Goal: Information Seeking & Learning: Find specific fact

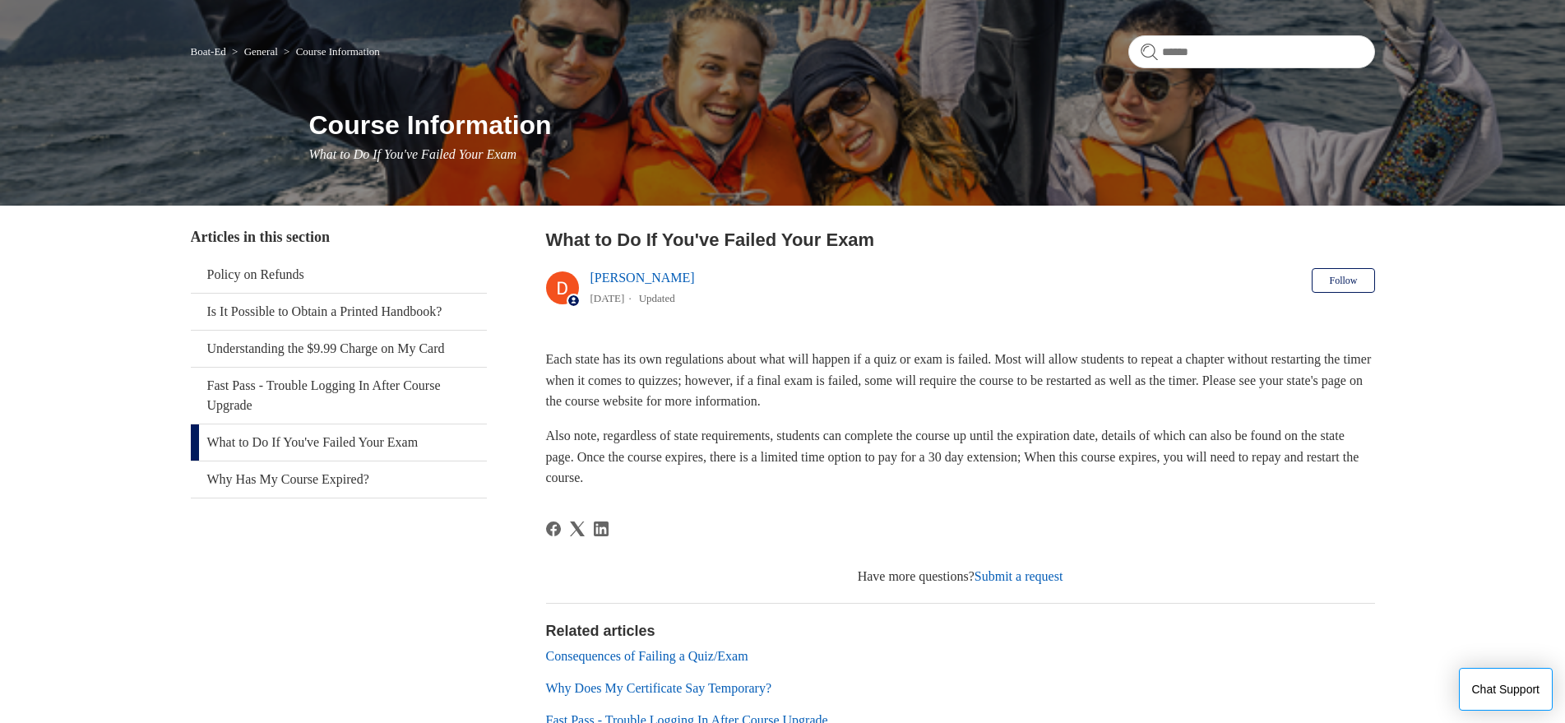
scroll to position [100, 0]
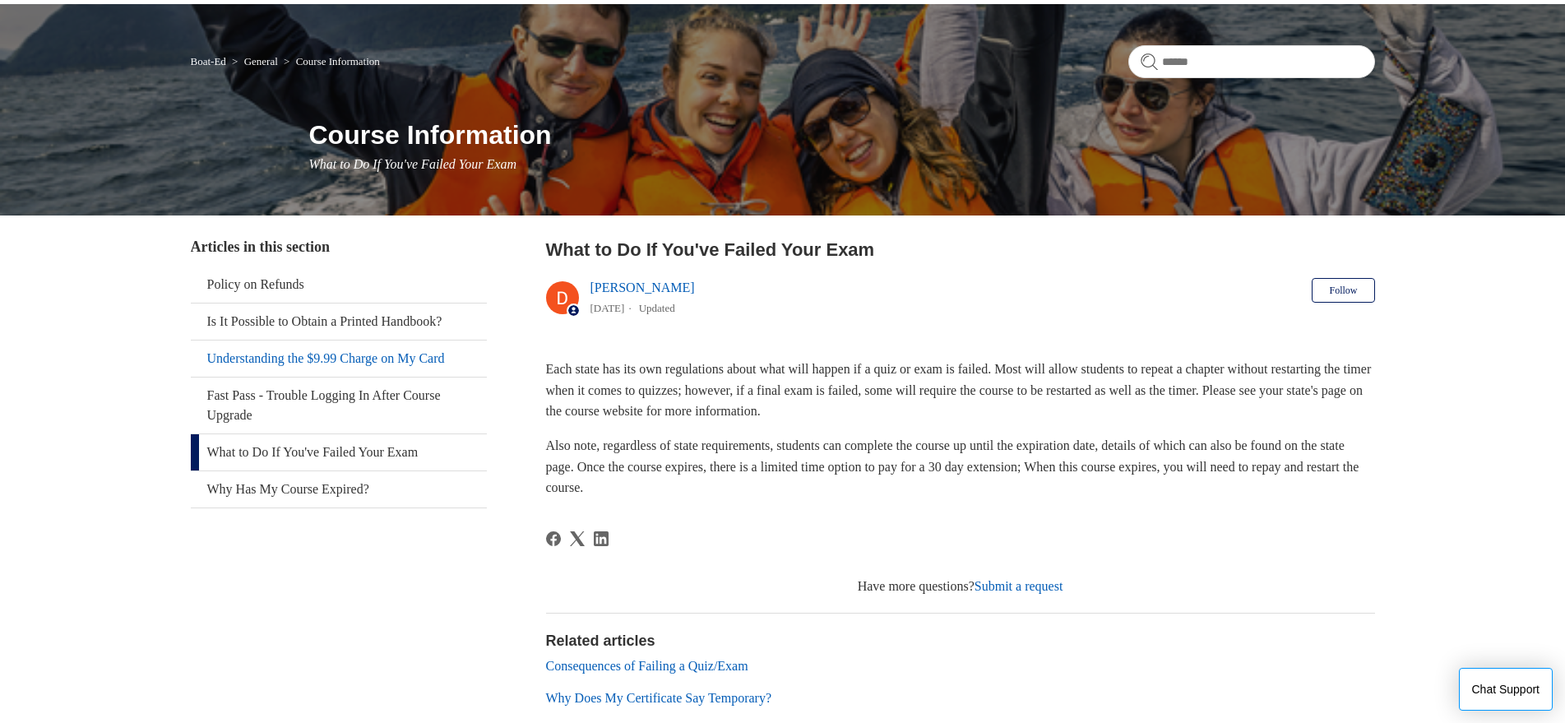
click at [319, 361] on link "Understanding the $9.99 Charge on My Card" at bounding box center [339, 359] width 296 height 36
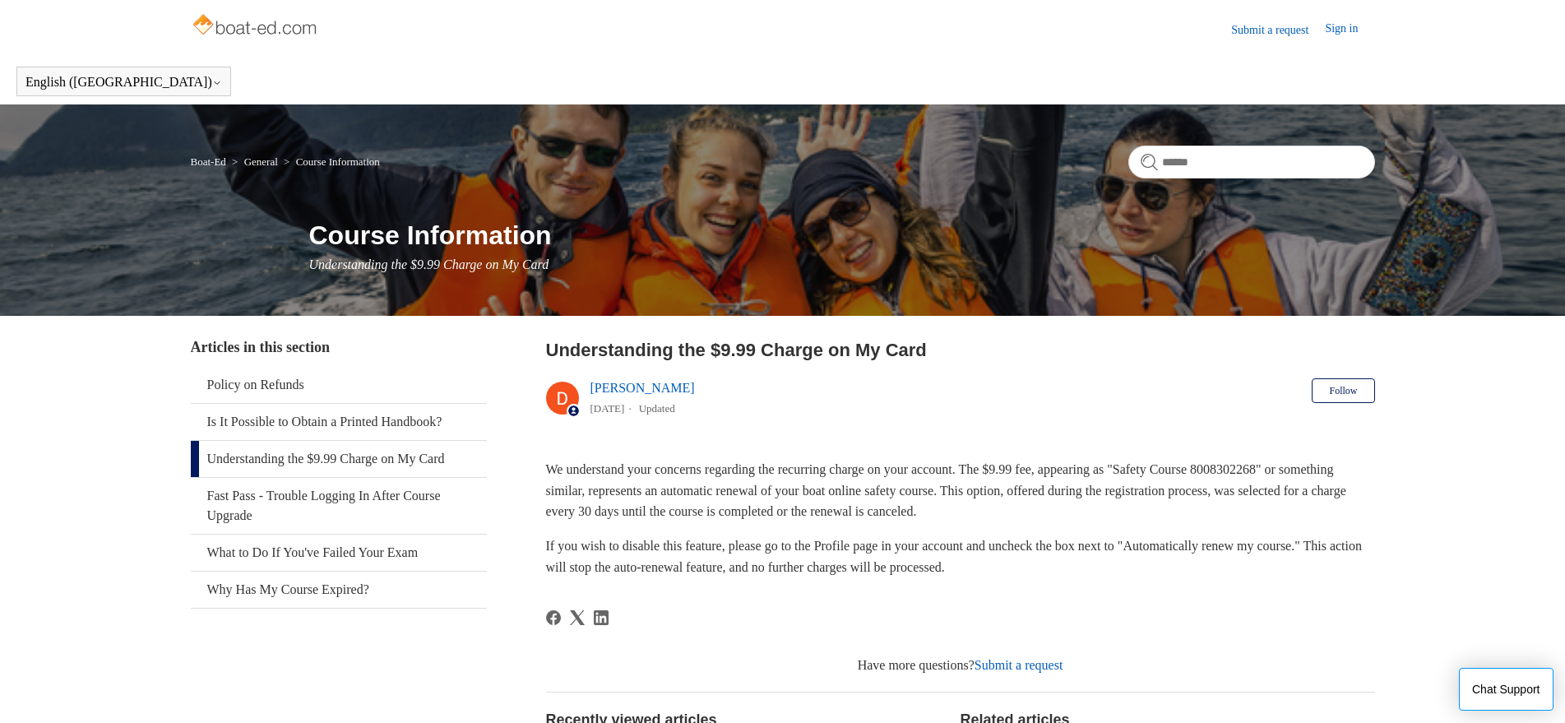
click at [1082, 542] on p "If you wish to disable this feature, please go to the Profile page in your acco…" at bounding box center [960, 557] width 829 height 42
click at [858, 52] on header "Submit a request Sign in" at bounding box center [783, 29] width 1185 height 58
click at [499, 48] on header "Submit a request Sign in" at bounding box center [783, 29] width 1185 height 58
